Goal: Task Accomplishment & Management: Complete application form

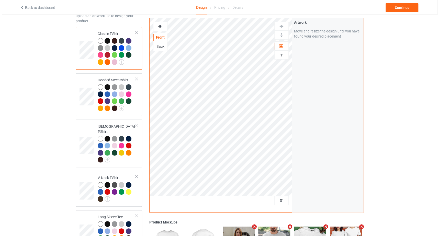
scroll to position [171, 0]
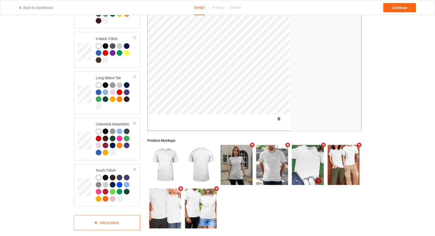
click at [360, 143] on icon "Remove mockup" at bounding box center [359, 145] width 6 height 5
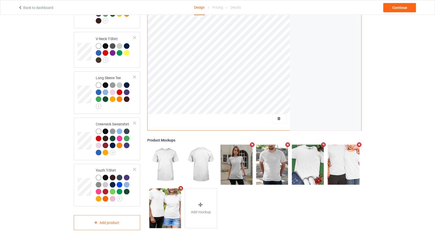
click at [360, 142] on icon "Remove mockup" at bounding box center [359, 144] width 6 height 5
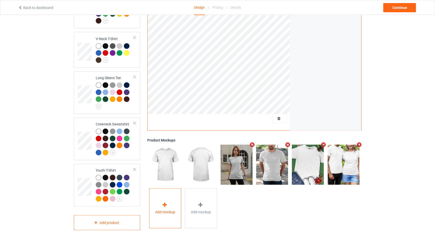
click at [166, 202] on icon at bounding box center [165, 204] width 6 height 5
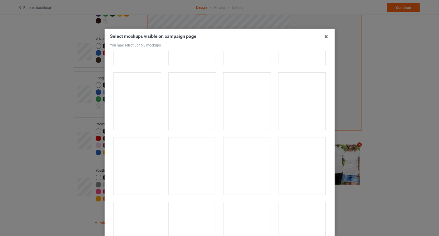
scroll to position [1354, 0]
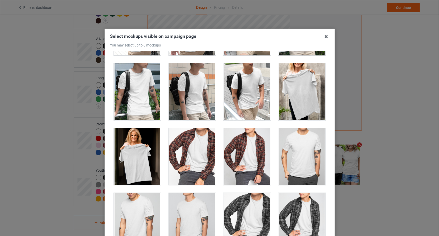
click at [299, 79] on div at bounding box center [301, 91] width 47 height 57
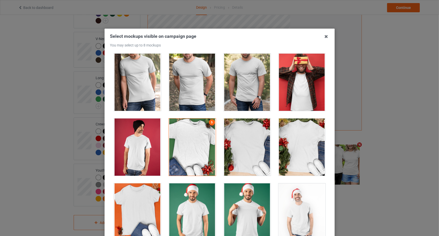
scroll to position [813, 0]
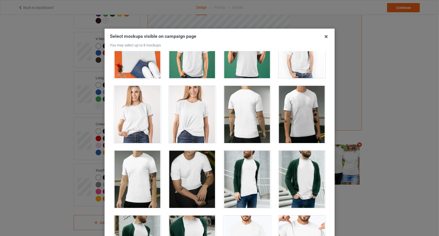
click at [123, 117] on div at bounding box center [137, 114] width 47 height 57
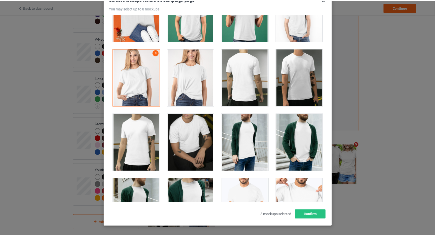
scroll to position [56, 0]
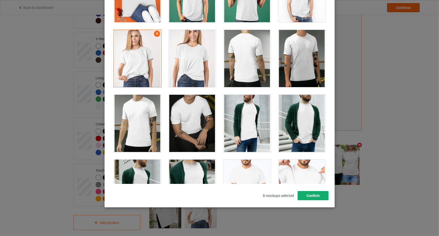
click at [300, 194] on button "Confirm" at bounding box center [312, 195] width 31 height 9
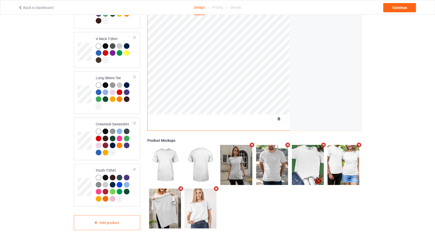
scroll to position [0, 0]
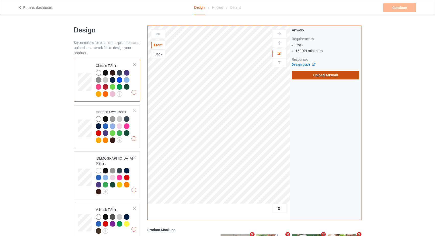
click at [317, 74] on label "Upload Artwork" at bounding box center [326, 75] width 68 height 9
click at [0, 0] on input "Upload Artwork" at bounding box center [0, 0] width 0 height 0
click at [23, 7] on link "Back to dashboard" at bounding box center [35, 8] width 35 height 4
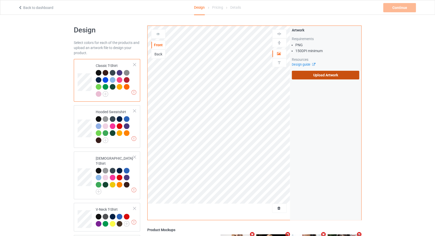
click at [311, 74] on label "Upload Artwork" at bounding box center [326, 75] width 68 height 9
click at [0, 0] on input "Upload Artwork" at bounding box center [0, 0] width 0 height 0
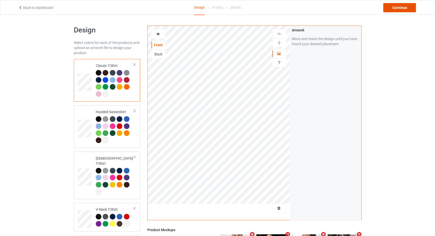
click at [388, 12] on div "Continue" at bounding box center [399, 7] width 33 height 9
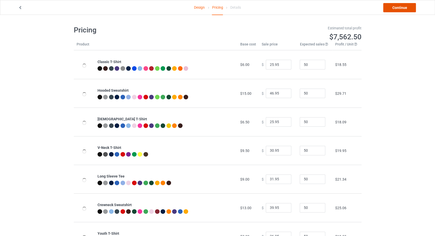
click at [391, 9] on link "Continue" at bounding box center [399, 7] width 33 height 9
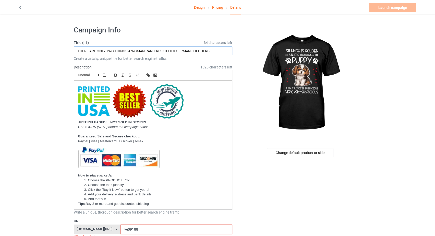
drag, startPoint x: 215, startPoint y: 51, endPoint x: -30, endPoint y: 49, distance: 245.5
click at [0, 49] on html "Design Pricing Details Launch campaign Invalid campaign URL Campaign Info Title…" at bounding box center [217, 118] width 435 height 236
paste input "SILENCE IS GOLDEN UNLESS YOU HAVE A"
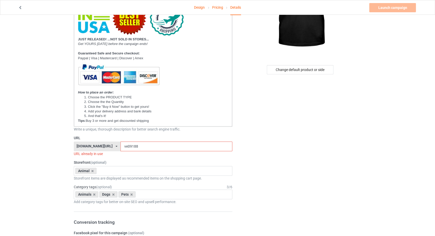
scroll to position [108, 0]
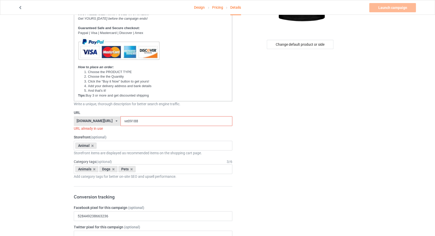
type input "SILENCE IS GOLDEN UNLESS YOU HAVE A PUPPY"
drag, startPoint x: 125, startPoint y: 121, endPoint x: 117, endPoint y: 122, distance: 8.3
click at [121, 122] on input "ve09188" at bounding box center [177, 121] width 112 height 10
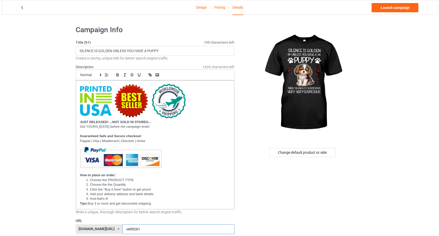
scroll to position [0, 0]
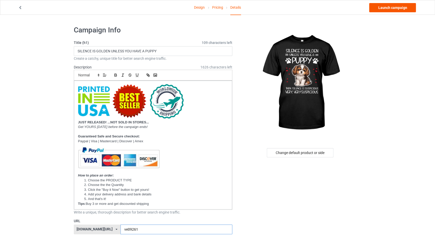
type input "ve09261"
click at [385, 8] on link "Launch campaign" at bounding box center [392, 7] width 47 height 9
